Goal: Check status: Check status

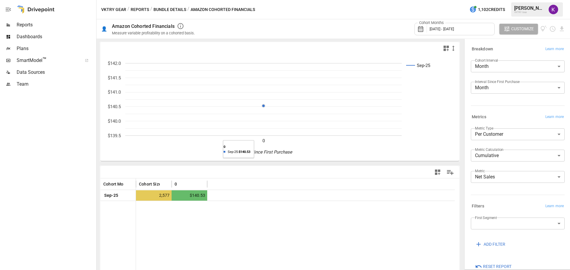
drag, startPoint x: 264, startPoint y: 141, endPoint x: 279, endPoint y: 130, distance: 18.0
click at [279, 130] on g "0 $139.5 $140.0 $140.5 $141.0 $141.5 $142.0" at bounding box center [255, 102] width 294 height 83
click at [306, 145] on icon "Sep-25 0 $139.5 $140.0 $140.5 $141.0 $141.5 $142.0 Months Since First Purchase" at bounding box center [277, 107] width 354 height 107
drag, startPoint x: 286, startPoint y: 139, endPoint x: 254, endPoint y: 107, distance: 45.1
click at [254, 107] on icon "Sep-25 0 $139.5 $140.0 $140.5 $141.0 $141.5 $142.0 Months Since First Purchase" at bounding box center [277, 107] width 354 height 107
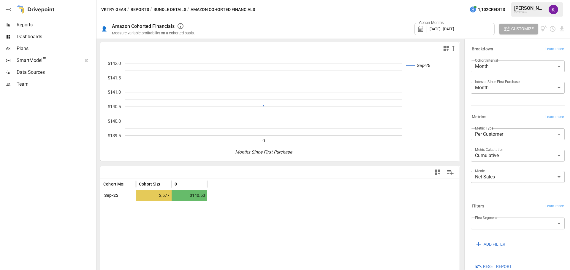
click at [298, 146] on icon "Sep-25 0 $139.5 $140.0 $140.5 $141.0 $141.5 $142.0 Months Since First Purchase" at bounding box center [277, 107] width 354 height 107
drag, startPoint x: 280, startPoint y: 142, endPoint x: 267, endPoint y: 107, distance: 38.3
click at [267, 107] on icon "Sep-25 0 $139.5 $140.0 $140.5 $141.0 $141.5 $142.0 Months Since First Purchase" at bounding box center [277, 107] width 354 height 107
click at [286, 135] on rect "A chart." at bounding box center [263, 99] width 276 height 73
drag, startPoint x: 278, startPoint y: 138, endPoint x: 263, endPoint y: 99, distance: 41.8
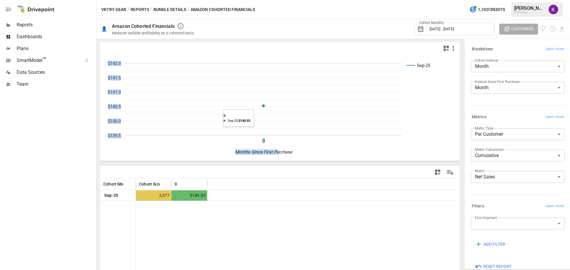
click at [263, 99] on icon "Sep-25 0 $139.5 $140.0 $140.5 $141.0 $141.5 $142.0 Months Since First Purchase" at bounding box center [277, 107] width 354 height 107
click at [271, 144] on icon "Sep-25 0 $139.5 $140.0 $140.5 $141.0 $141.5 $142.0 Months Since First Purchase" at bounding box center [277, 107] width 354 height 107
drag, startPoint x: 104, startPoint y: 62, endPoint x: 110, endPoint y: 81, distance: 19.4
click at [110, 81] on icon "Sep-25 0 $139.5 $140.0 $140.5 $141.0 $141.5 $142.0 Months Since First Purchase" at bounding box center [277, 107] width 354 height 107
click at [111, 76] on text "$141.5" at bounding box center [114, 77] width 13 height 5
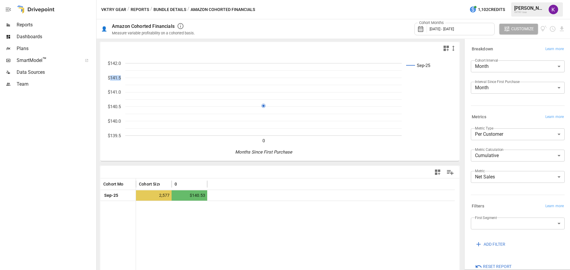
click at [111, 76] on text "$141.5" at bounding box center [114, 77] width 13 height 5
click at [112, 63] on text "$142.0" at bounding box center [114, 63] width 13 height 5
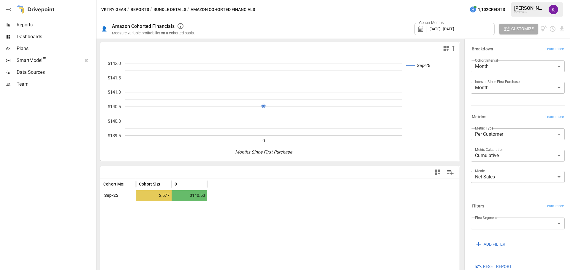
click at [115, 92] on text "$141.0" at bounding box center [114, 92] width 13 height 5
click at [114, 105] on text "$140.5" at bounding box center [114, 106] width 13 height 5
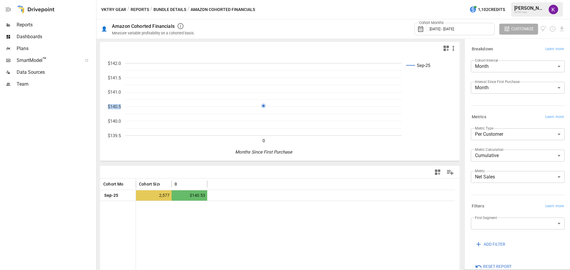
click at [114, 105] on text "$140.5" at bounding box center [114, 106] width 13 height 5
click at [113, 93] on text "$141.0" at bounding box center [114, 92] width 13 height 5
click at [116, 107] on text "$140.5" at bounding box center [114, 106] width 13 height 5
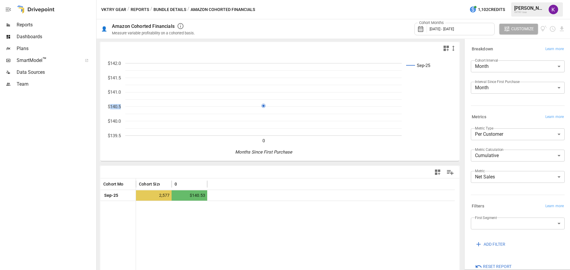
click at [116, 107] on text "$140.5" at bounding box center [114, 106] width 13 height 5
click at [115, 93] on text "$141.0" at bounding box center [114, 92] width 13 height 5
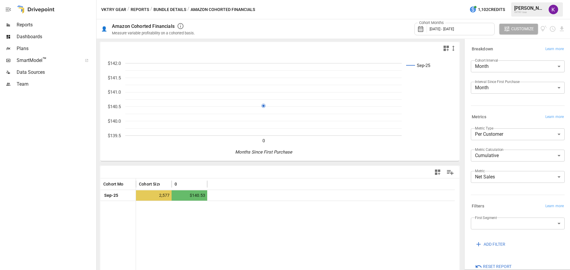
click at [113, 105] on text "$140.5" at bounding box center [114, 106] width 13 height 5
drag, startPoint x: 113, startPoint y: 105, endPoint x: 113, endPoint y: 87, distance: 18.4
click at [113, 102] on icon "Sep-25 0 $139.5 $140.0 $140.5 $141.0 $141.5 $142.0 Months Since First Purchase" at bounding box center [277, 107] width 354 height 107
click at [114, 91] on text "$141.0" at bounding box center [114, 92] width 13 height 5
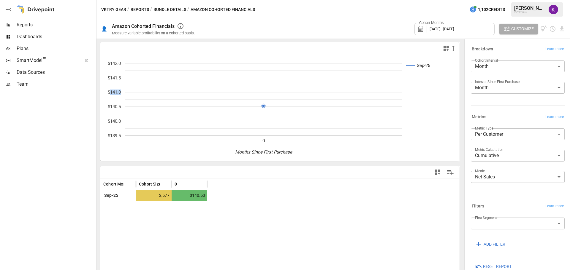
click at [114, 91] on text "$141.0" at bounding box center [114, 92] width 13 height 5
click at [114, 78] on text "$141.5" at bounding box center [114, 77] width 13 height 5
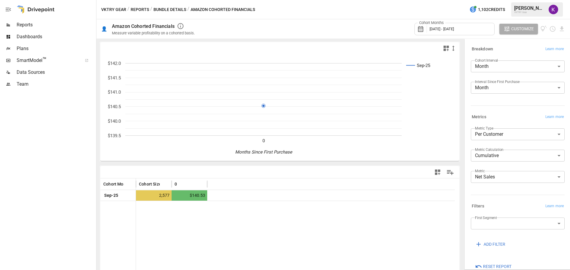
click at [112, 93] on text "$141.0" at bounding box center [114, 92] width 13 height 5
drag, startPoint x: 112, startPoint y: 93, endPoint x: 113, endPoint y: 104, distance: 11.3
click at [113, 104] on g "0 $139.5 $140.0 $140.5 $141.0 $141.5 $142.0" at bounding box center [186, 102] width 157 height 83
click at [114, 97] on icon "Sep-25 0 $139.5 $140.0 $140.5 $141.0 $141.5 $142.0 Months Since First Purchase" at bounding box center [277, 107] width 354 height 107
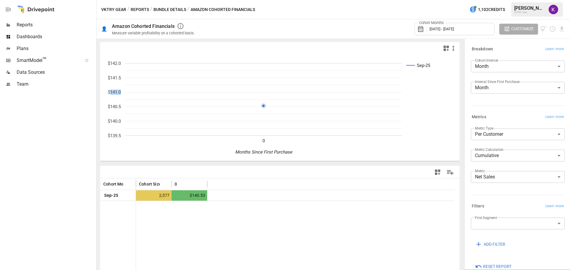
click at [114, 97] on icon "Sep-25 0 $139.5 $140.0 $140.5 $141.0 $141.5 $142.0 Months Since First Purchase" at bounding box center [277, 107] width 354 height 107
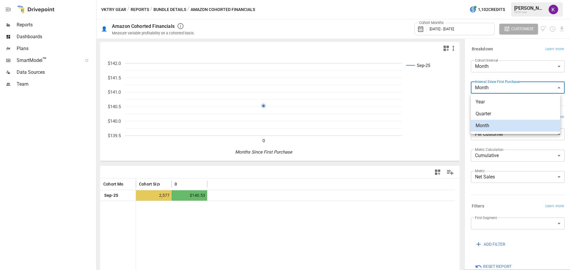
click at [521, 0] on body "**********" at bounding box center [285, 0] width 570 height 0
click at [527, 68] on div at bounding box center [285, 135] width 570 height 270
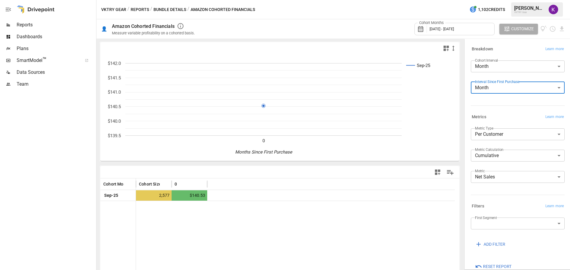
click at [527, 0] on body "**********" at bounding box center [285, 0] width 570 height 0
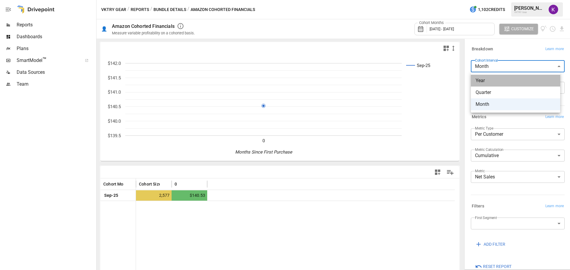
click at [523, 83] on span "Year" at bounding box center [515, 80] width 80 height 7
type input "****"
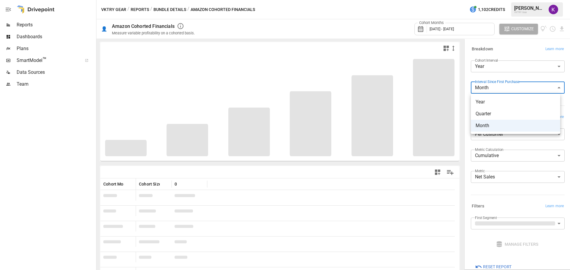
click at [525, 0] on body "**********" at bounding box center [285, 0] width 570 height 0
click at [514, 113] on span "Quarter" at bounding box center [515, 113] width 80 height 7
type input "*******"
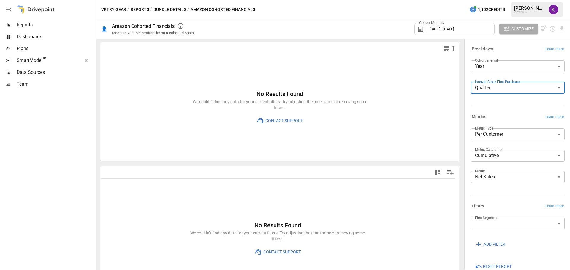
click at [273, 93] on h6 "No Results Found" at bounding box center [280, 93] width 178 height 9
click at [271, 93] on h6 "No Results Found" at bounding box center [280, 93] width 178 height 9
click at [290, 93] on h6 "No Results Found" at bounding box center [280, 93] width 178 height 9
click at [289, 93] on h6 "No Results Found" at bounding box center [280, 93] width 178 height 9
click at [274, 94] on h6 "No Results Found" at bounding box center [280, 93] width 178 height 9
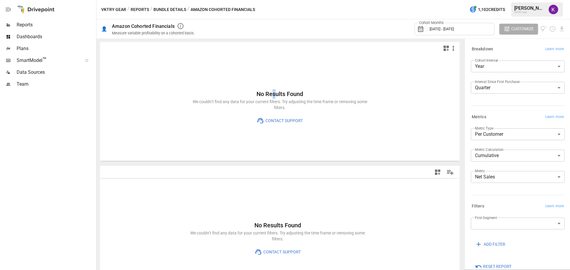
click at [269, 94] on h6 "No Results Found" at bounding box center [280, 93] width 178 height 9
click at [293, 92] on h6 "No Results Found" at bounding box center [280, 93] width 178 height 9
drag, startPoint x: 293, startPoint y: 92, endPoint x: 288, endPoint y: 92, distance: 4.7
click at [288, 92] on h6 "No Results Found" at bounding box center [280, 93] width 178 height 9
click at [277, 93] on h6 "No Results Found" at bounding box center [280, 93] width 178 height 9
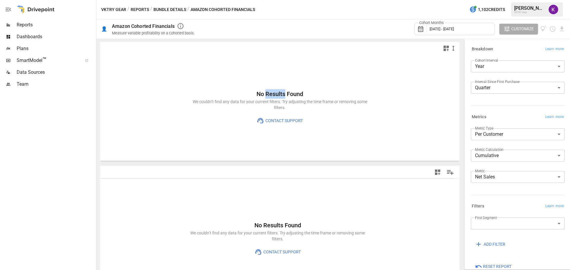
click at [270, 93] on h6 "No Results Found" at bounding box center [280, 93] width 178 height 9
click at [297, 92] on h6 "No Results Found" at bounding box center [280, 93] width 178 height 9
click at [296, 92] on h6 "No Results Found" at bounding box center [280, 93] width 178 height 9
click at [280, 92] on h6 "No Results Found" at bounding box center [280, 93] width 178 height 9
click at [279, 91] on h6 "No Results Found" at bounding box center [280, 93] width 178 height 9
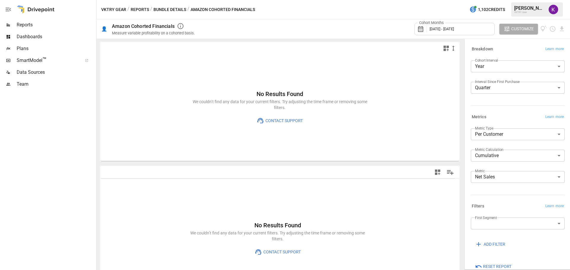
click at [294, 93] on h6 "No Results Found" at bounding box center [280, 93] width 178 height 9
click at [274, 94] on h6 "No Results Found" at bounding box center [280, 93] width 178 height 9
click at [272, 93] on h6 "No Results Found" at bounding box center [280, 93] width 178 height 9
click at [274, 96] on h6 "No Results Found" at bounding box center [280, 93] width 178 height 9
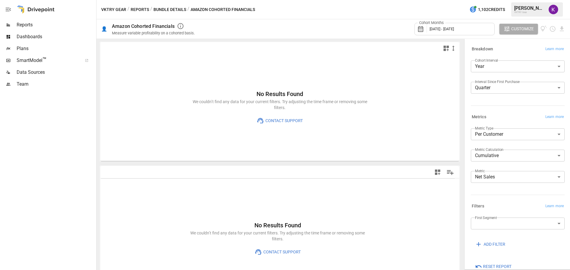
click at [170, 25] on div "Amazon Cohorted Financials" at bounding box center [143, 26] width 63 height 6
click at [167, 25] on div "Amazon Cohorted Financials" at bounding box center [143, 26] width 63 height 6
click at [273, 101] on p "We couldn’t find any data for your current filters. Try adjusting the time fram…" at bounding box center [280, 105] width 178 height 12
click at [274, 94] on h6 "No Results Found" at bounding box center [280, 93] width 178 height 9
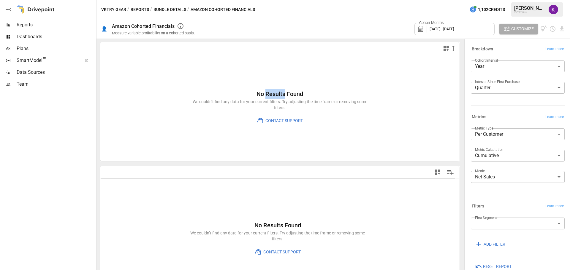
click at [271, 94] on h6 "No Results Found" at bounding box center [280, 93] width 178 height 9
click at [289, 95] on h6 "No Results Found" at bounding box center [280, 93] width 178 height 9
click at [287, 95] on h6 "No Results Found" at bounding box center [280, 93] width 178 height 9
click at [276, 95] on h6 "No Results Found" at bounding box center [280, 93] width 178 height 9
click at [274, 95] on h6 "No Results Found" at bounding box center [280, 93] width 178 height 9
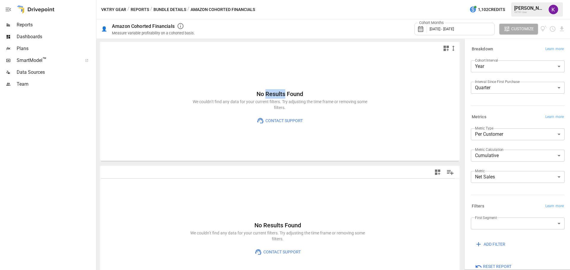
click at [272, 98] on h6 "No Results Found" at bounding box center [280, 93] width 178 height 9
click at [271, 101] on p "We couldn’t find any data for your current filters. Try adjusting the time fram…" at bounding box center [280, 105] width 178 height 12
click at [274, 91] on h6 "No Results Found" at bounding box center [280, 93] width 178 height 9
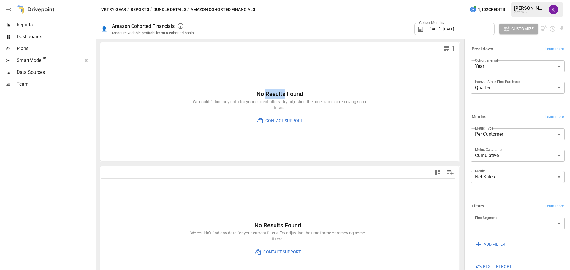
drag, startPoint x: 274, startPoint y: 91, endPoint x: 271, endPoint y: 91, distance: 3.0
click at [271, 91] on h6 "No Results Found" at bounding box center [280, 93] width 178 height 9
click at [287, 93] on h6 "No Results Found" at bounding box center [280, 93] width 178 height 9
click at [270, 93] on h6 "No Results Found" at bounding box center [280, 93] width 178 height 9
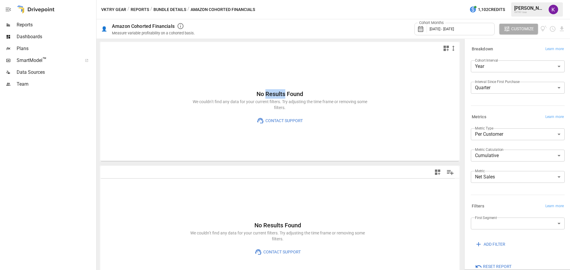
drag, startPoint x: 270, startPoint y: 93, endPoint x: 267, endPoint y: 93, distance: 3.0
click at [267, 93] on h6 "No Results Found" at bounding box center [280, 93] width 178 height 9
click at [288, 94] on h6 "No Results Found" at bounding box center [280, 93] width 178 height 9
click at [288, 93] on h6 "No Results Found" at bounding box center [280, 93] width 178 height 9
click at [274, 93] on h6 "No Results Found" at bounding box center [280, 93] width 178 height 9
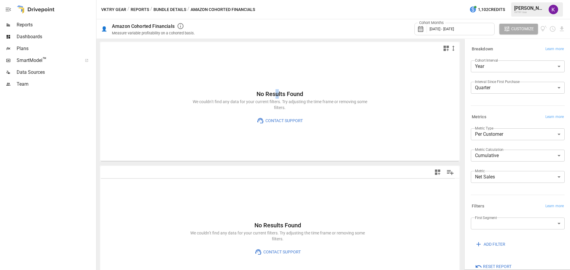
click at [275, 93] on h6 "No Results Found" at bounding box center [280, 93] width 178 height 9
click at [273, 94] on h6 "No Results Found" at bounding box center [280, 93] width 178 height 9
click at [293, 94] on h6 "No Results Found" at bounding box center [280, 93] width 178 height 9
click at [267, 93] on h6 "No Results Found" at bounding box center [280, 93] width 178 height 9
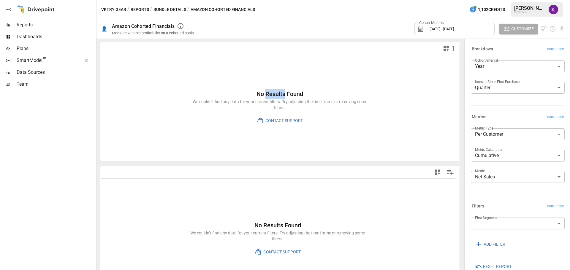
click at [266, 93] on h6 "No Results Found" at bounding box center [280, 93] width 178 height 9
click at [292, 96] on h6 "No Results Found" at bounding box center [280, 93] width 178 height 9
click at [277, 92] on h6 "No Results Found" at bounding box center [280, 93] width 178 height 9
